Goal: Go to known website: Access a specific website the user already knows

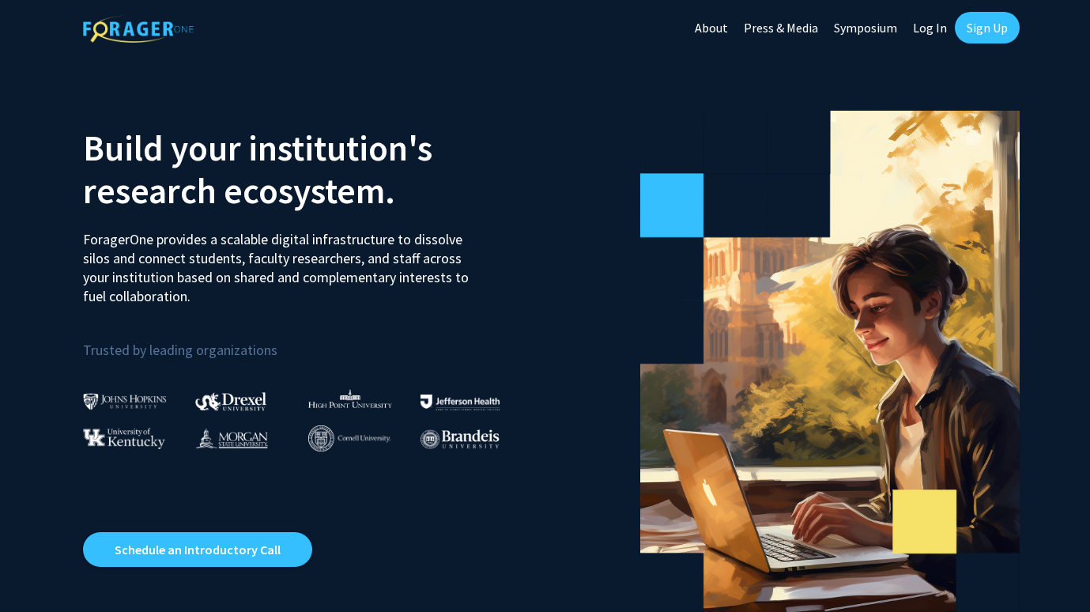
click at [935, 23] on link "Log In" at bounding box center [930, 27] width 50 height 55
select select
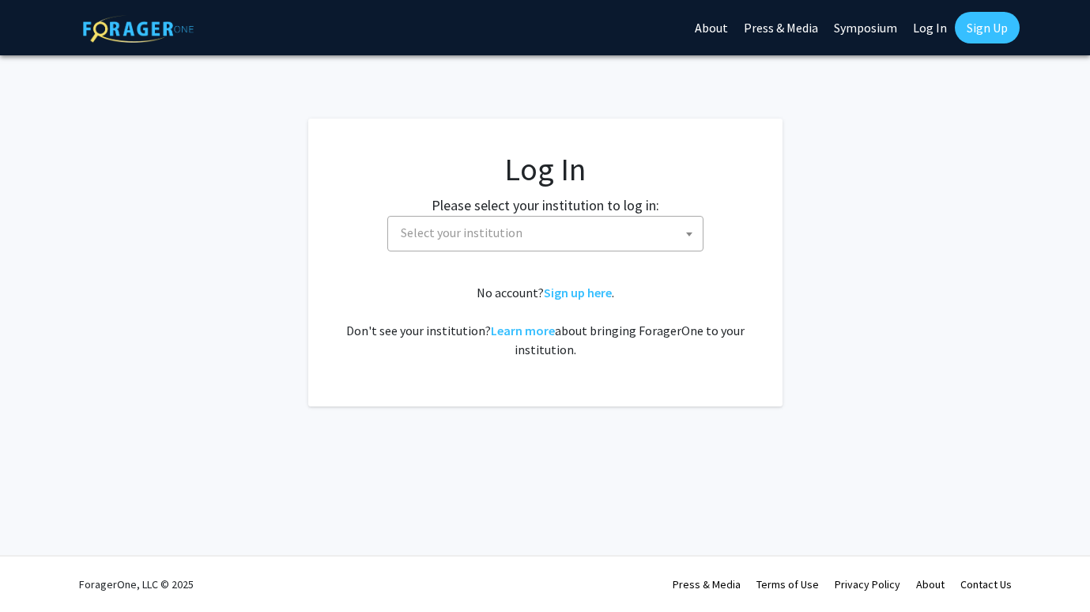
click at [616, 231] on span "Select your institution" at bounding box center [548, 233] width 308 height 32
type input "cornell"
click at [169, 24] on img at bounding box center [138, 29] width 111 height 28
